Goal: Task Accomplishment & Management: Manage account settings

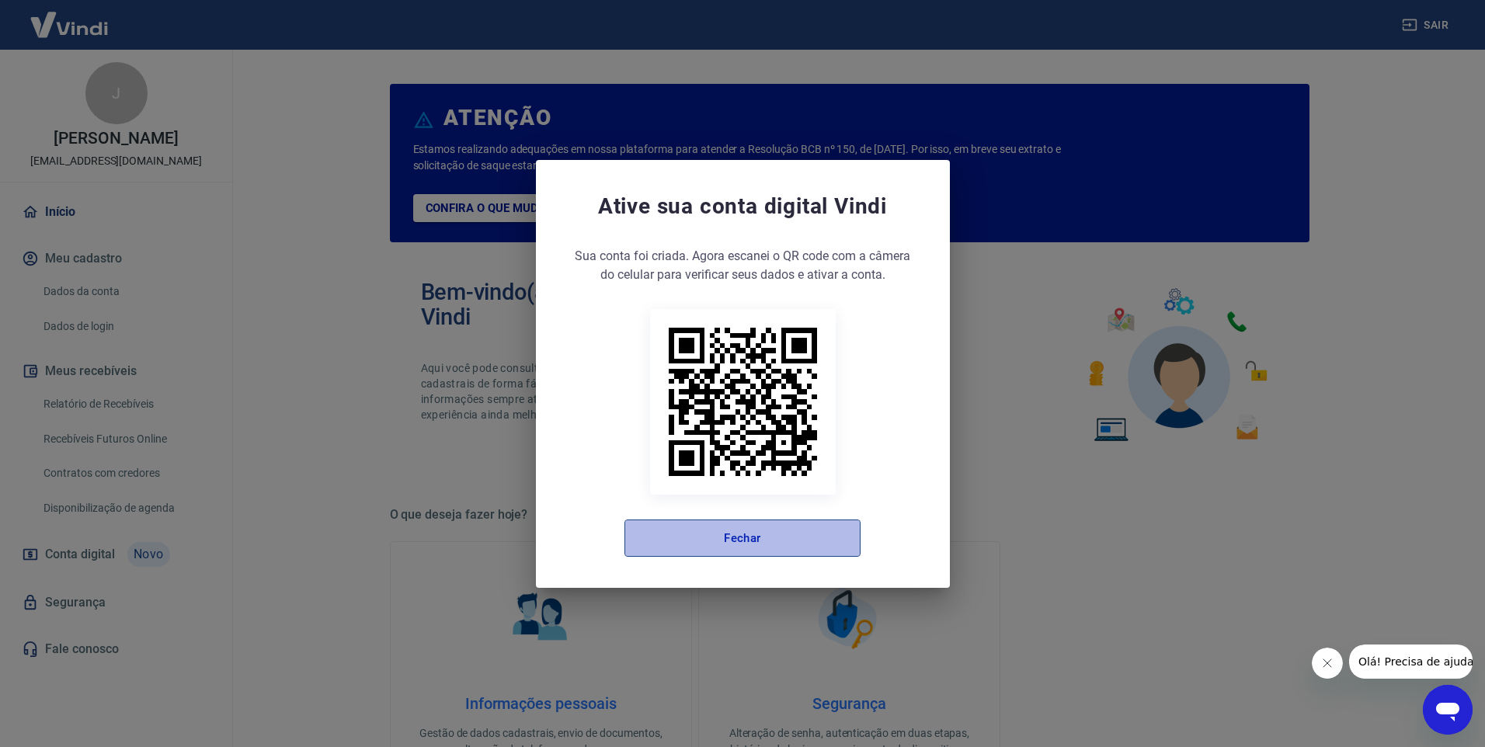
click at [656, 537] on button "Fechar" at bounding box center [743, 538] width 236 height 37
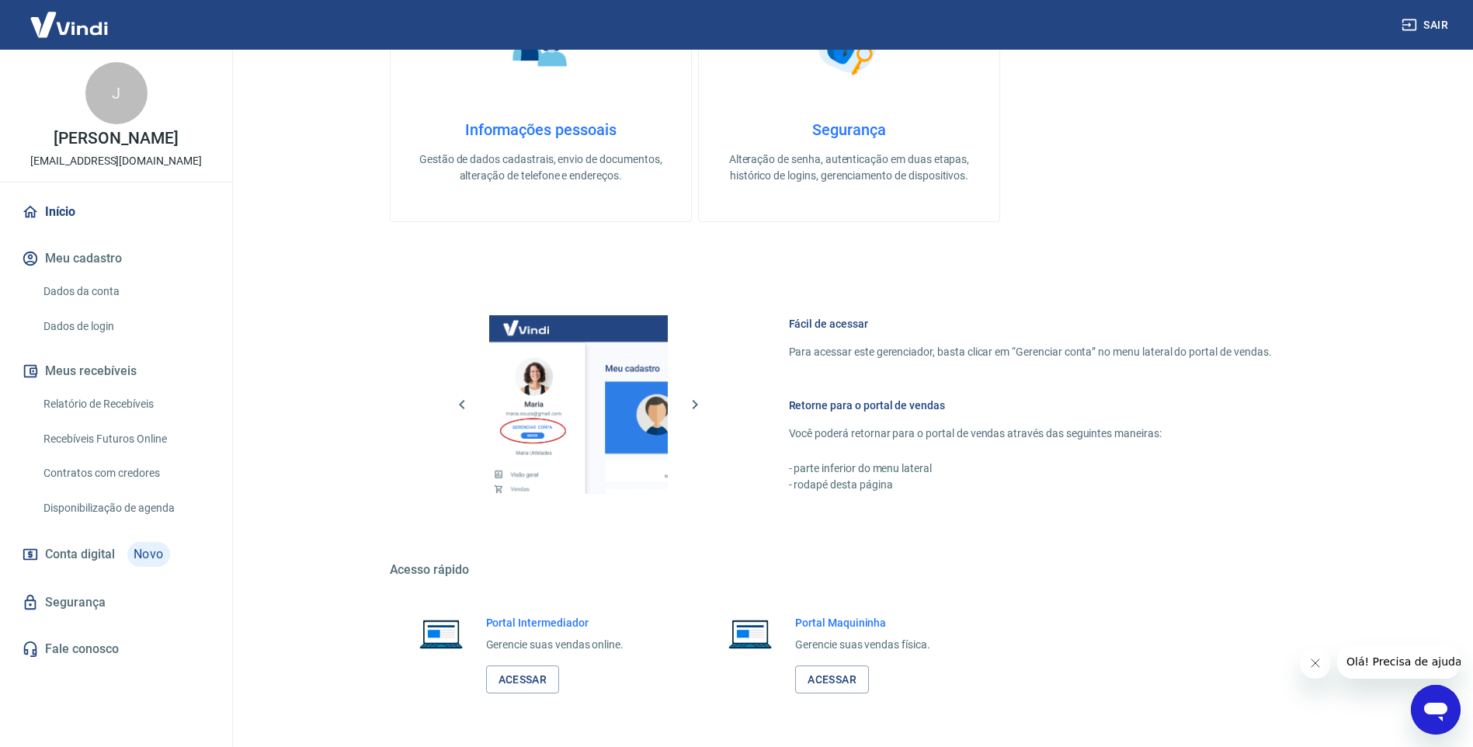
scroll to position [547, 0]
